Goal: Check status

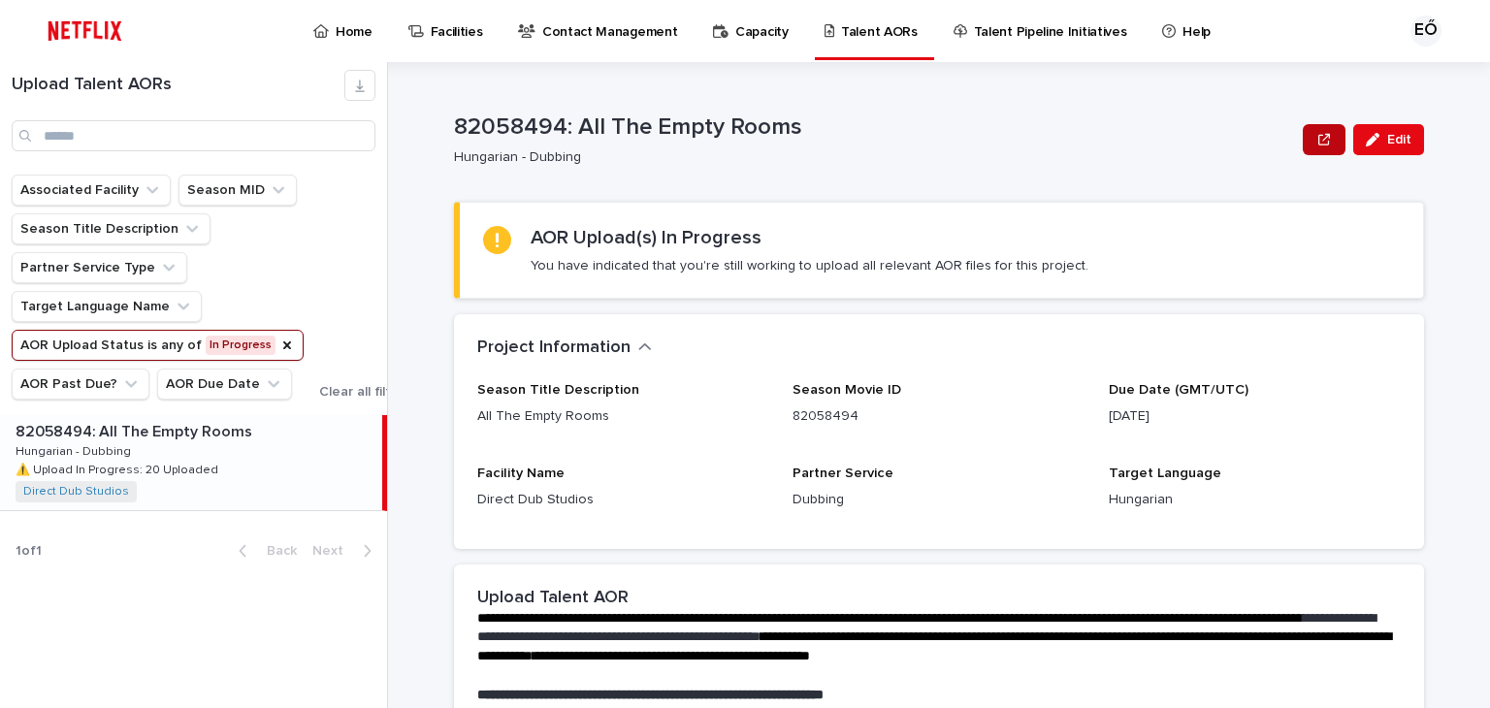
click at [1307, 147] on button "button" at bounding box center [1323, 139] width 43 height 31
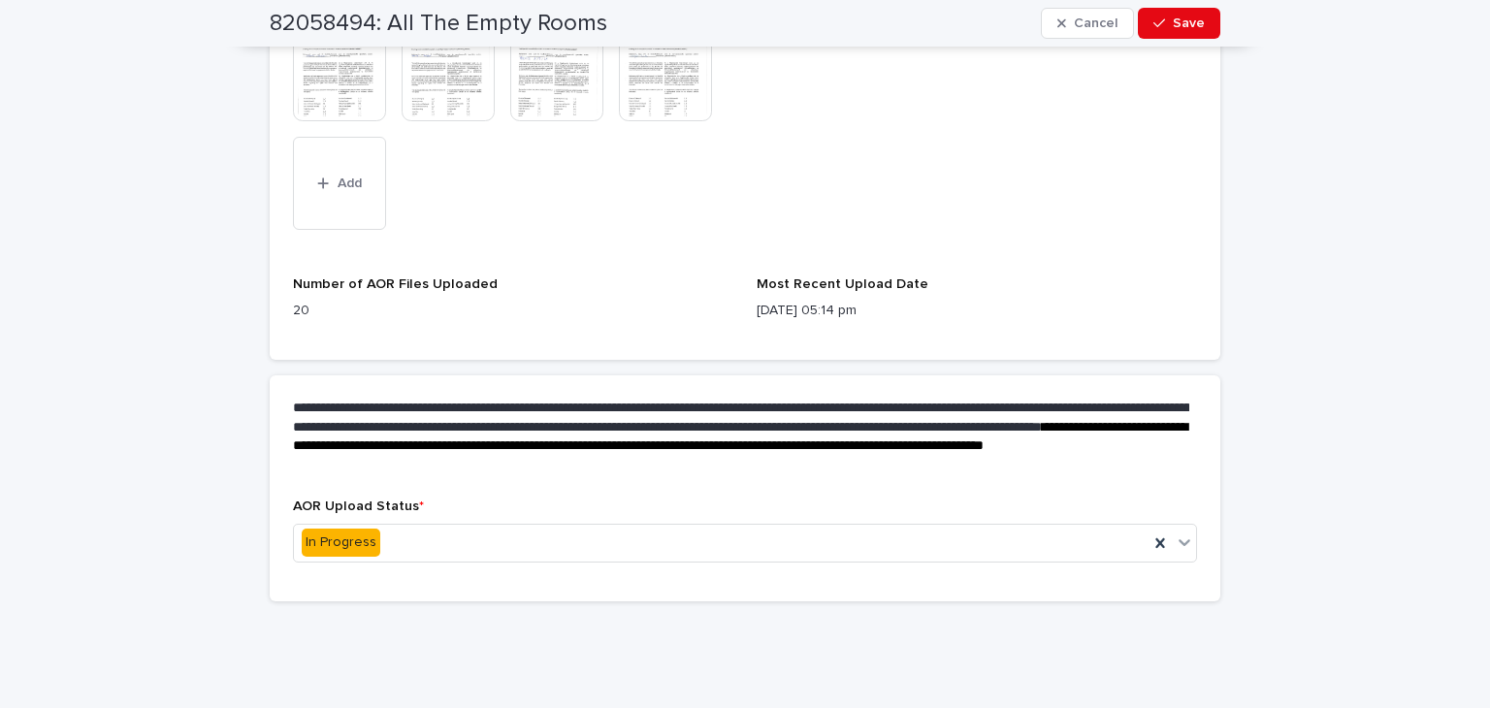
scroll to position [987, 0]
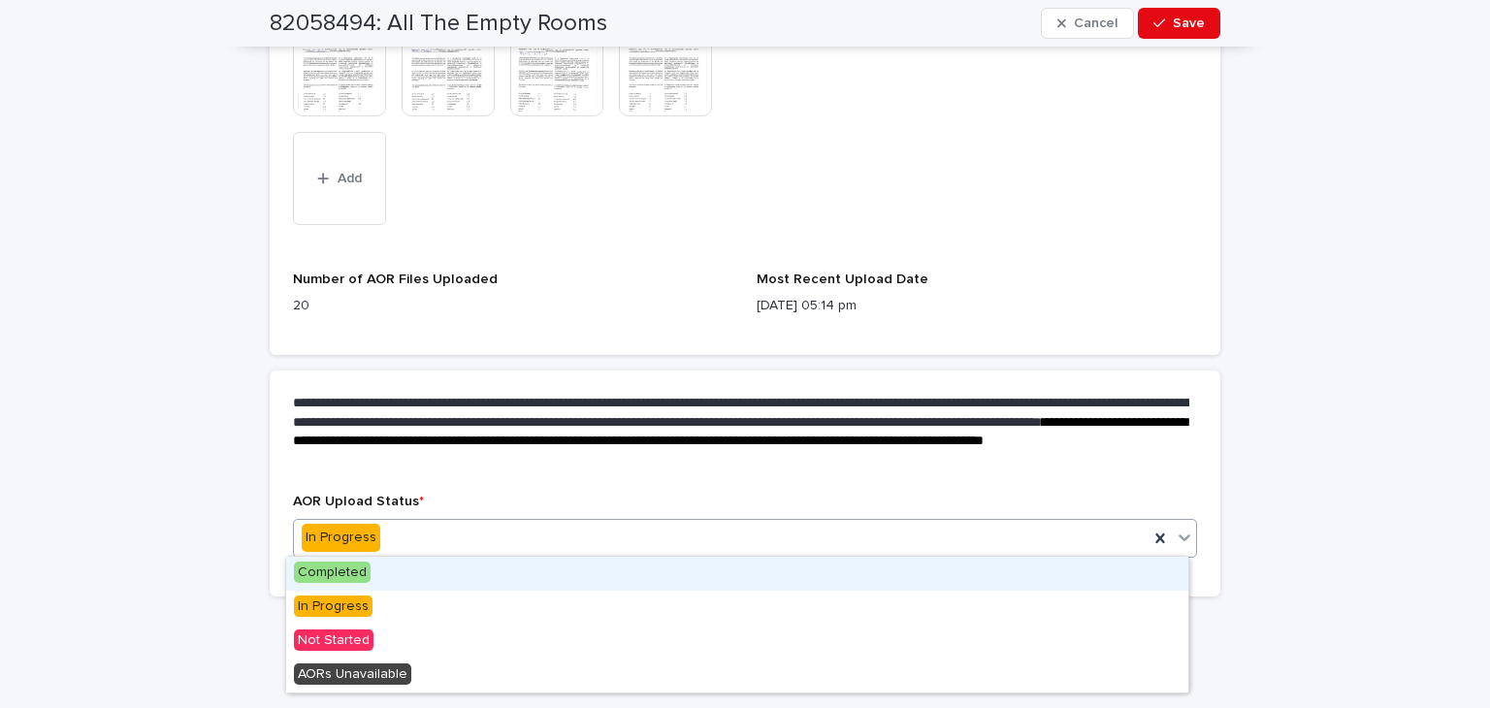
click at [1043, 527] on div "In Progress" at bounding box center [721, 538] width 854 height 32
click at [981, 574] on div "Completed" at bounding box center [737, 574] width 902 height 34
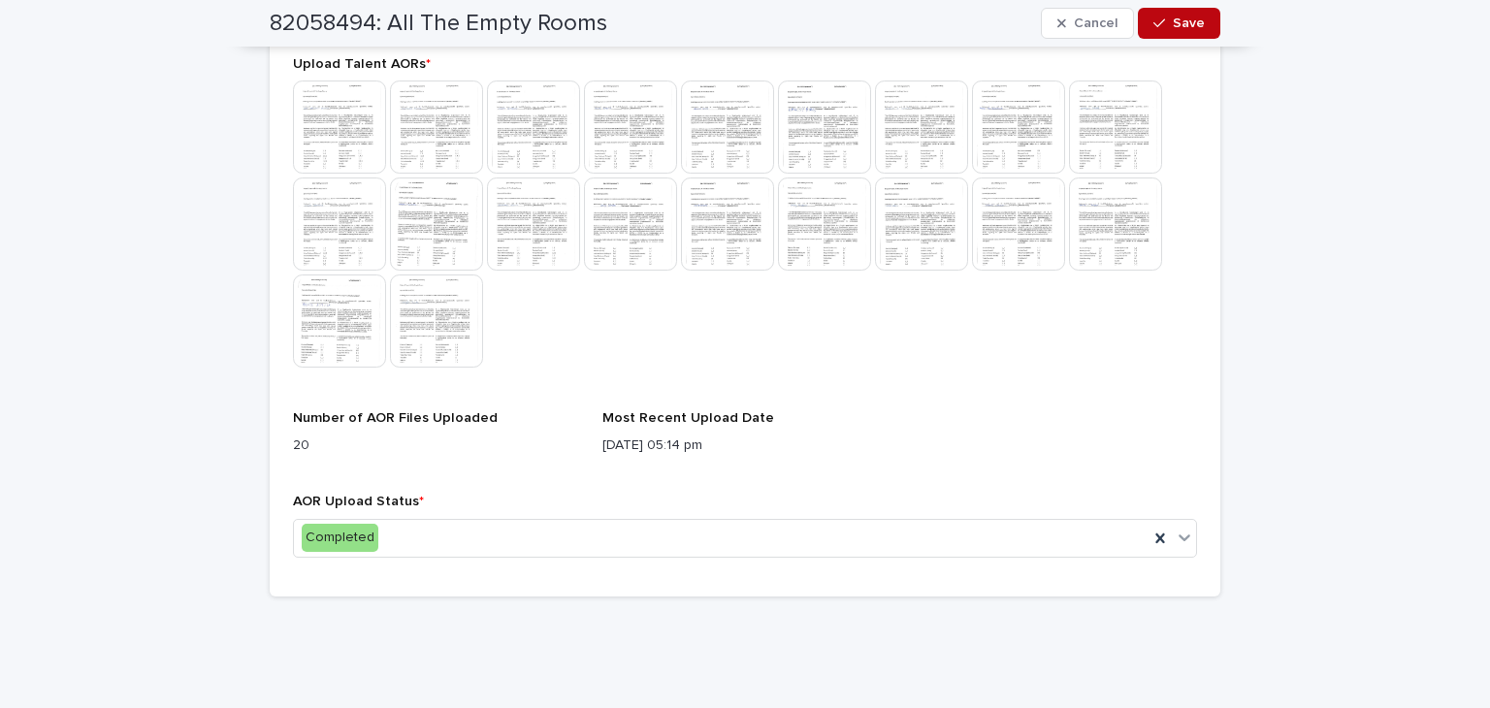
scroll to position [635, 0]
click at [1187, 26] on span "Save" at bounding box center [1188, 23] width 32 height 14
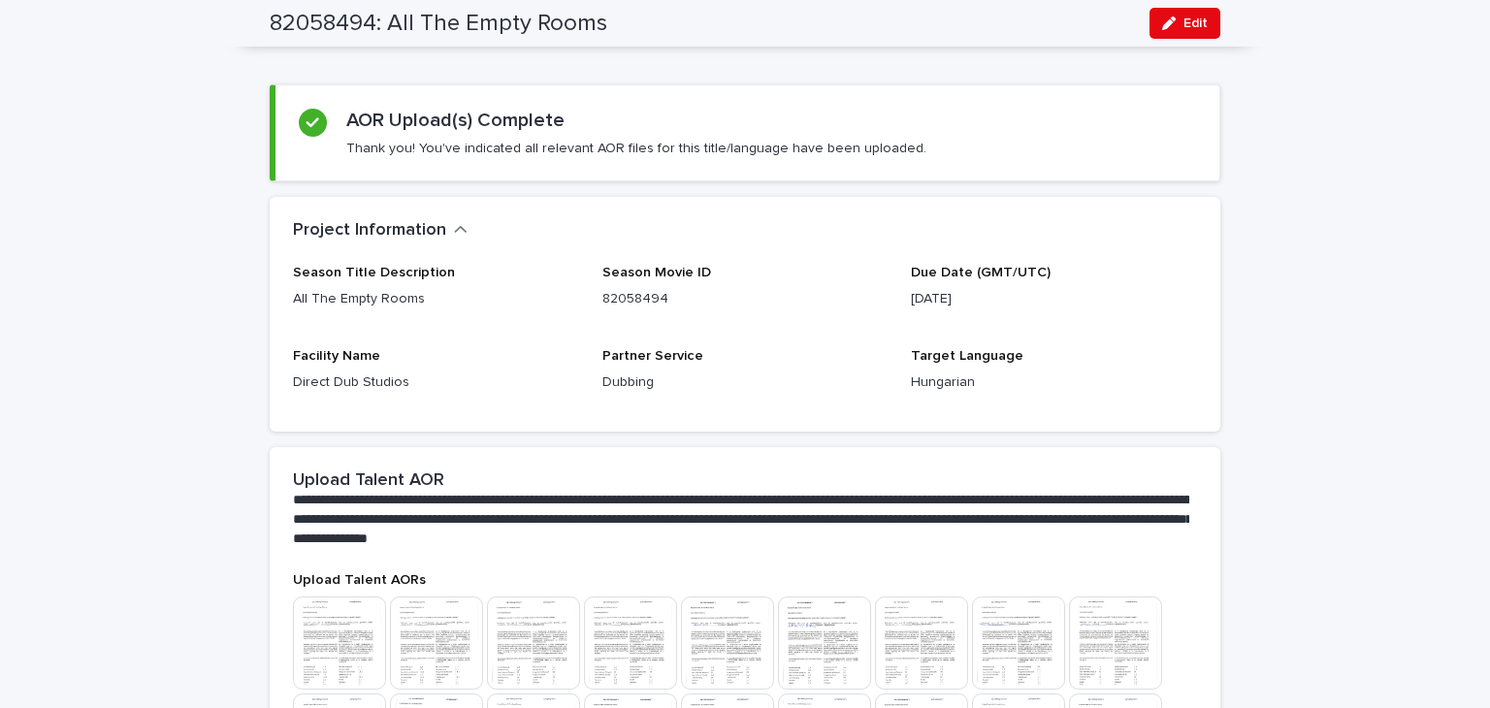
scroll to position [0, 0]
